Goal: Task Accomplishment & Management: Use online tool/utility

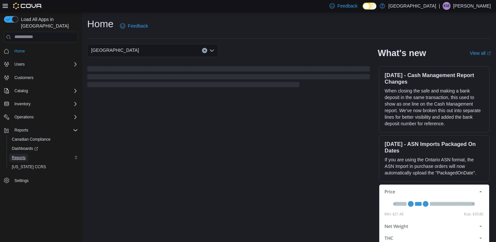
click at [19, 155] on span "Reports" at bounding box center [19, 157] width 14 height 5
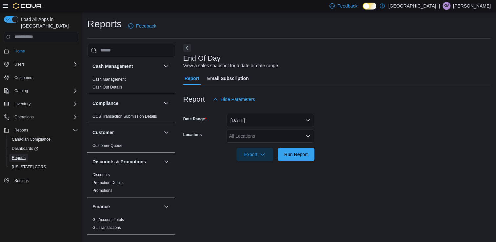
scroll to position [2, 0]
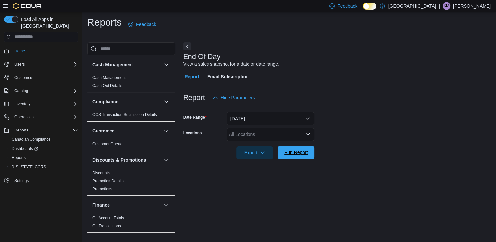
click at [289, 156] on span "Run Report" at bounding box center [296, 152] width 29 height 13
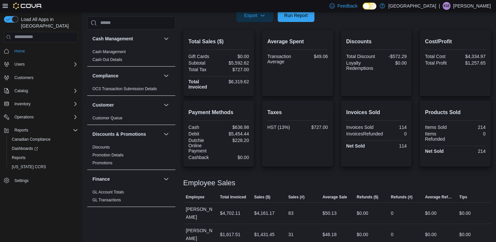
scroll to position [106, 0]
